Goal: Information Seeking & Learning: Learn about a topic

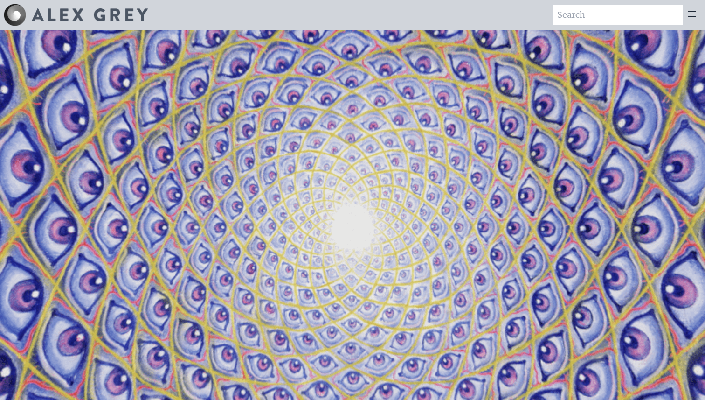
click at [695, 19] on icon at bounding box center [692, 13] width 11 height 11
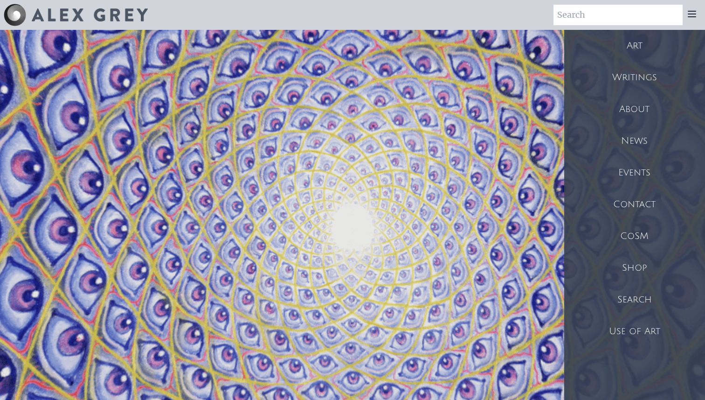
click at [637, 53] on div "Art" at bounding box center [635, 46] width 141 height 32
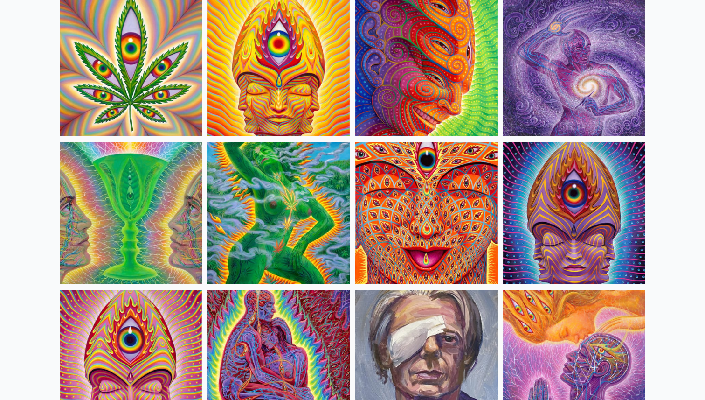
scroll to position [1738, 0]
click at [550, 66] on img at bounding box center [574, 64] width 142 height 142
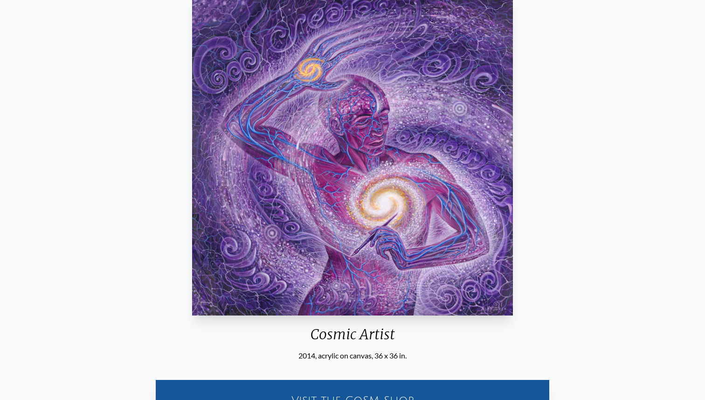
scroll to position [71, 0]
